Goal: Find specific page/section: Find specific page/section

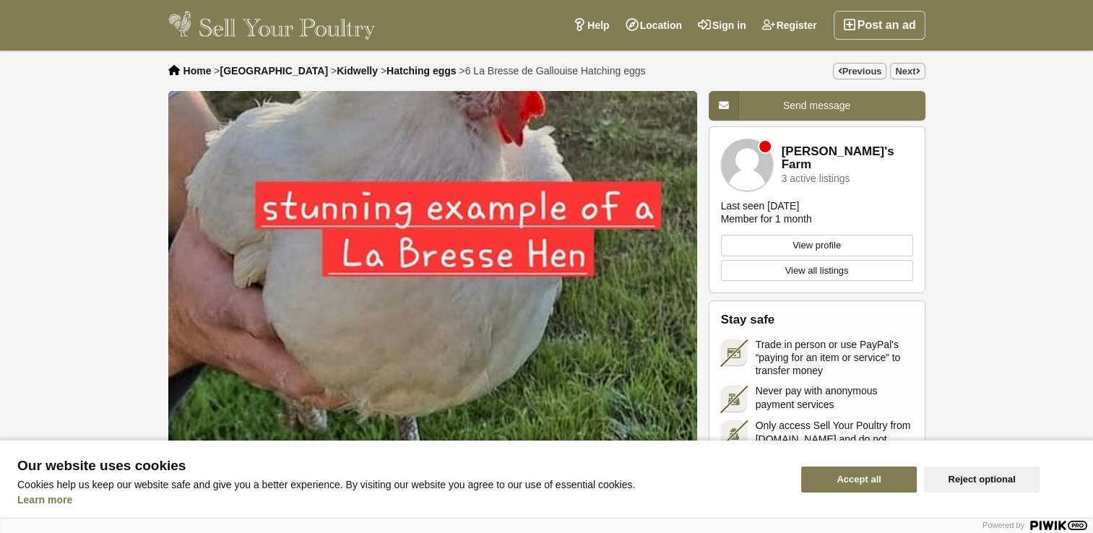
click at [899, 476] on button "Accept all" at bounding box center [859, 480] width 116 height 26
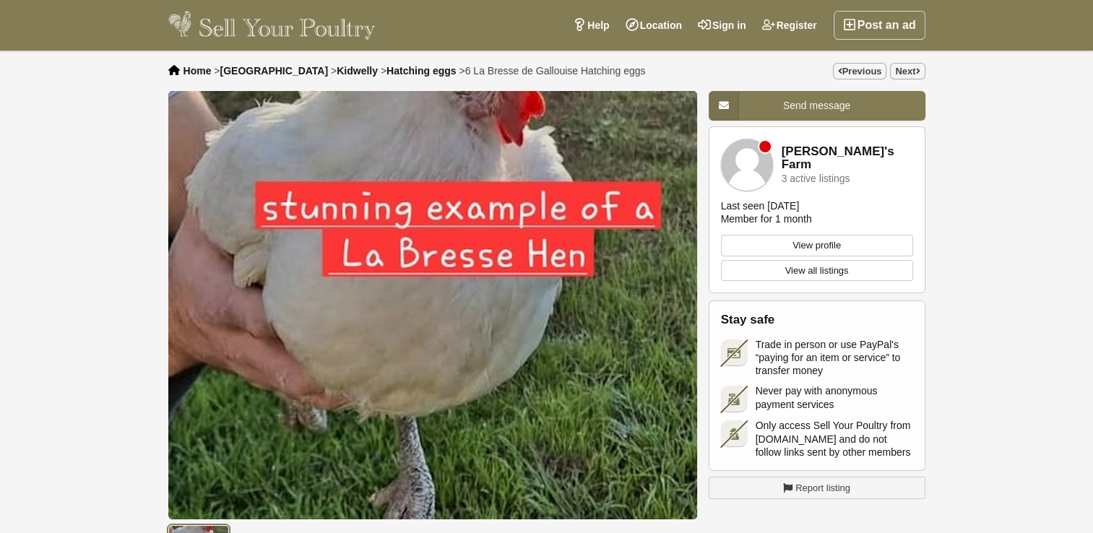
click at [613, 290] on img "1 / 1" at bounding box center [432, 305] width 529 height 429
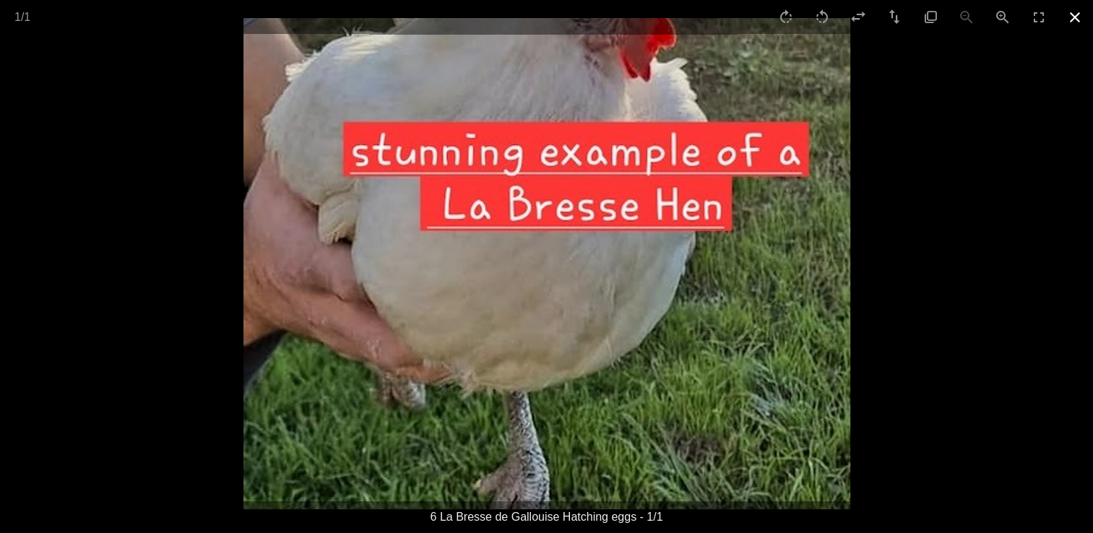
click at [1075, 23] on button "Close gallery" at bounding box center [1075, 17] width 36 height 34
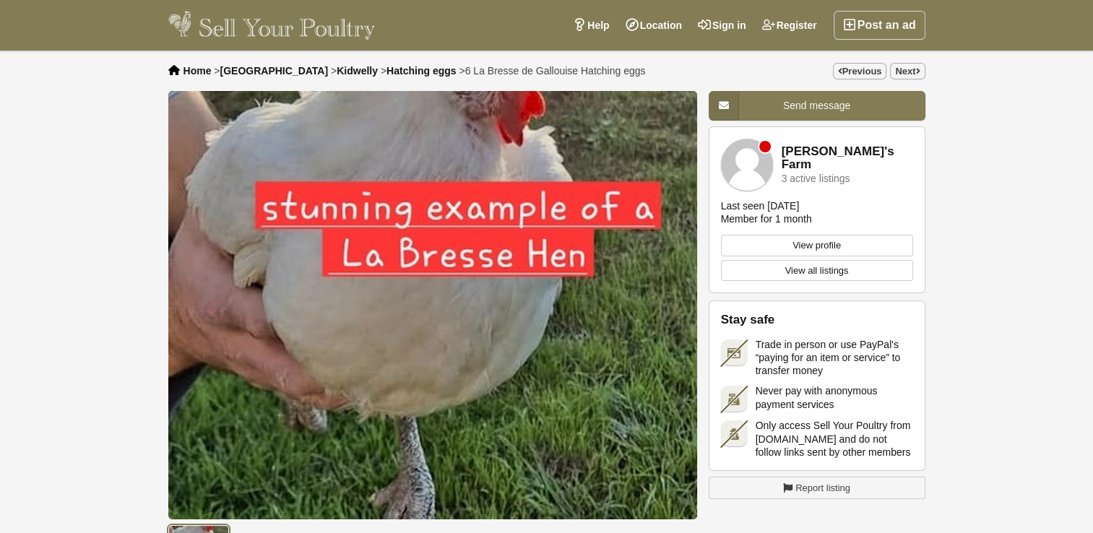
click at [843, 156] on link "[PERSON_NAME]'s Farm" at bounding box center [848, 158] width 132 height 27
